Goal: Transaction & Acquisition: Download file/media

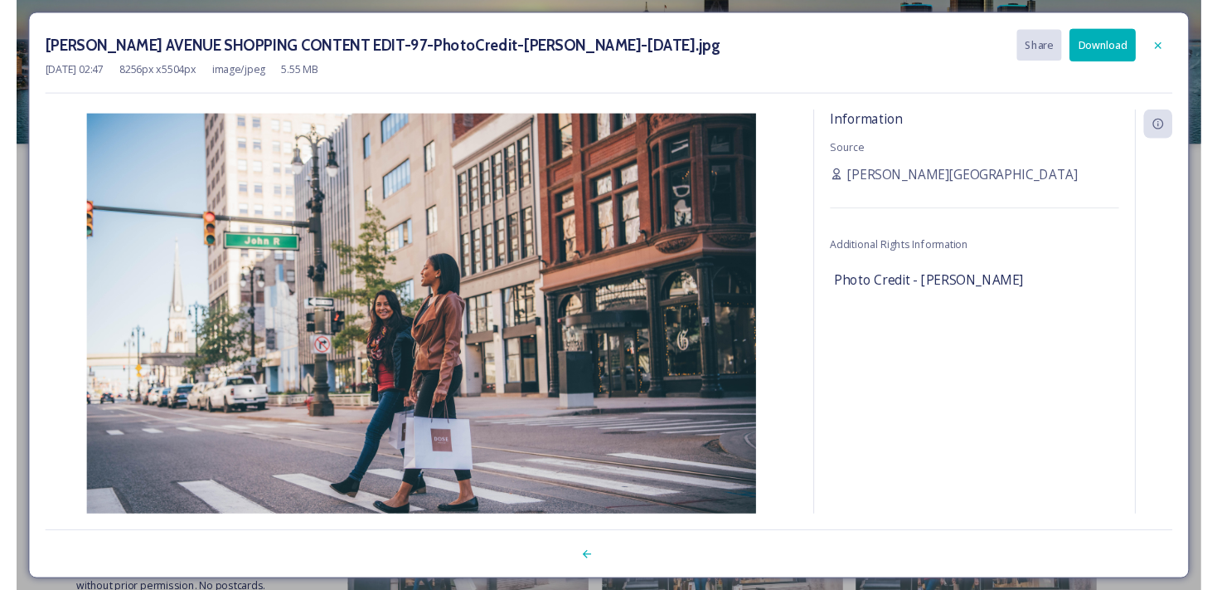
scroll to position [642, 0]
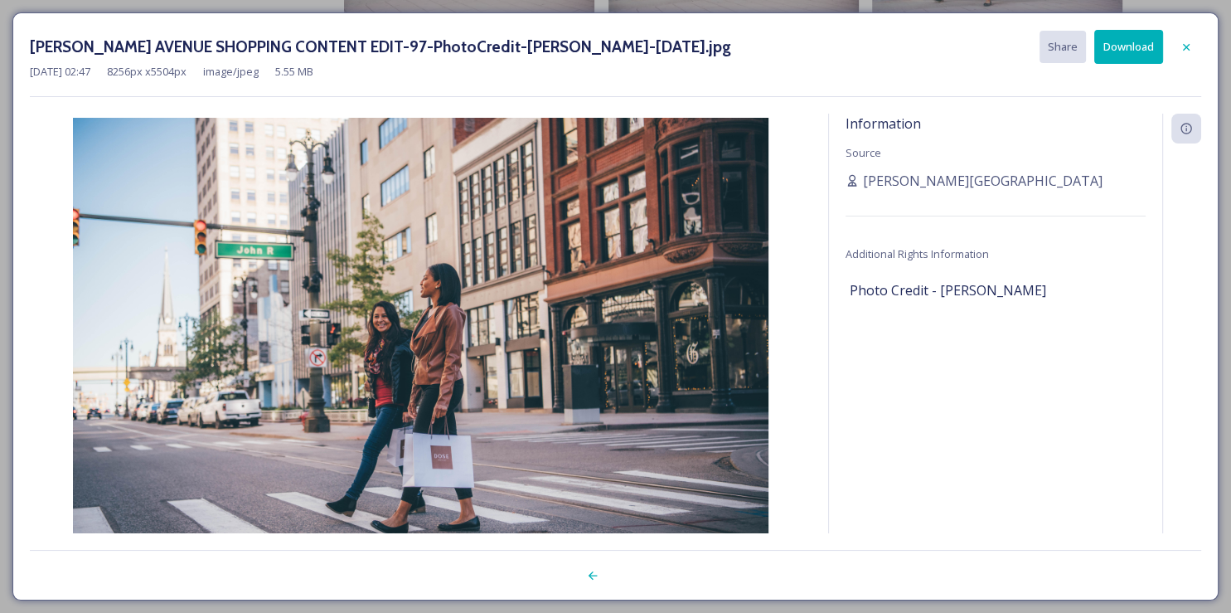
click at [731, 45] on h3 "[PERSON_NAME] AVENUE SHOPPING CONTENT EDIT-97-PhotoCredit-[PERSON_NAME]-[DATE].…" at bounding box center [380, 47] width 701 height 24
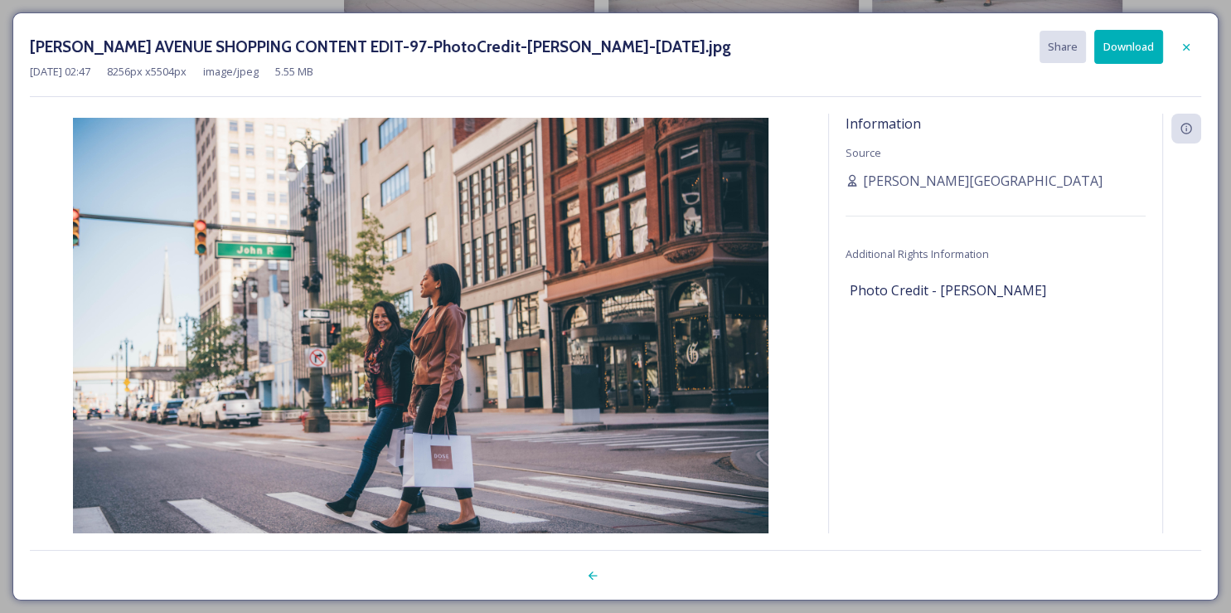
click at [731, 45] on h3 "[PERSON_NAME] AVENUE SHOPPING CONTENT EDIT-97-PhotoCredit-[PERSON_NAME]-[DATE].…" at bounding box center [380, 47] width 701 height 24
click at [1129, 48] on button "Download" at bounding box center [1128, 47] width 69 height 34
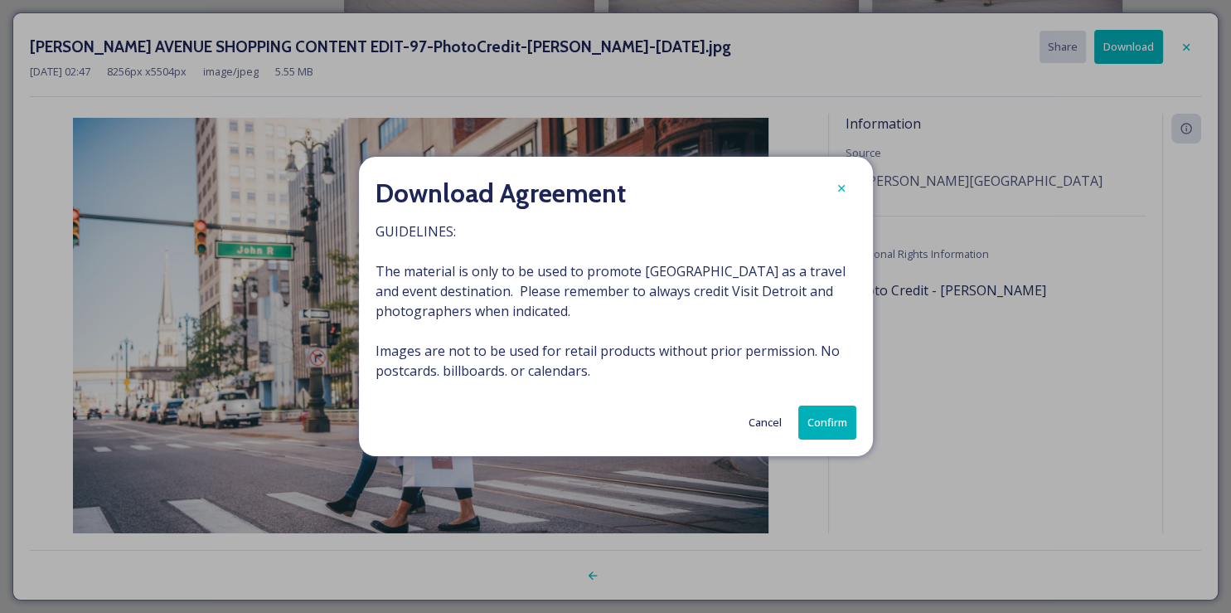
click at [824, 425] on button "Confirm" at bounding box center [827, 422] width 58 height 34
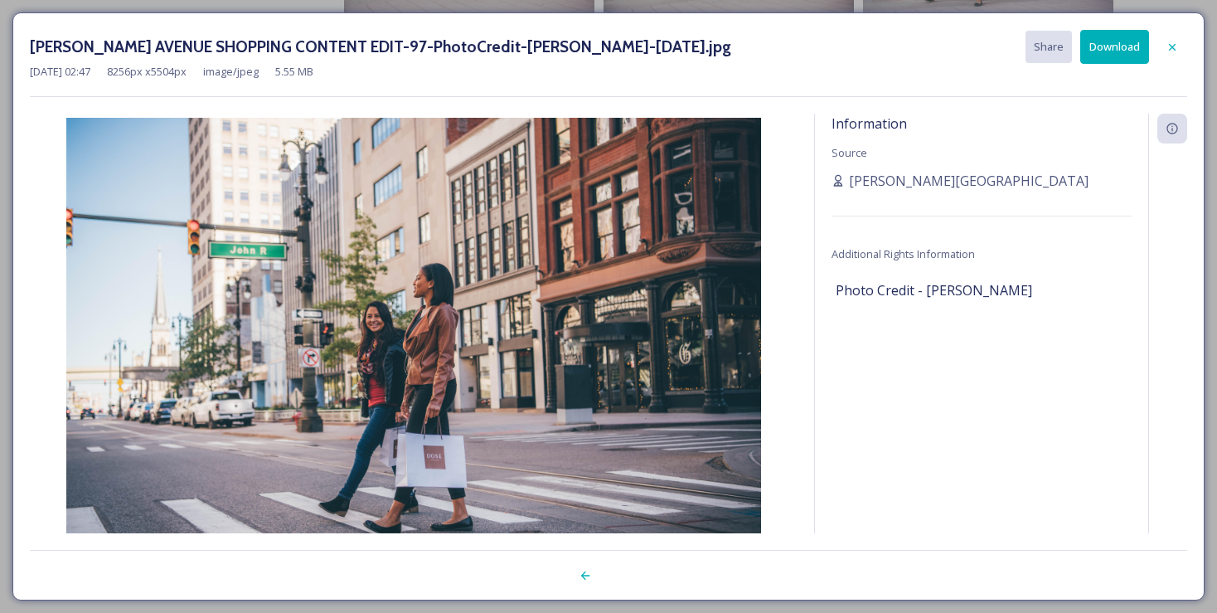
click at [871, 25] on div "[PERSON_NAME] AVENUE SHOPPING CONTENT EDIT-97-PhotoCredit-[PERSON_NAME]-[DATE].…" at bounding box center [608, 306] width 1192 height 588
